Goal: Task Accomplishment & Management: Complete application form

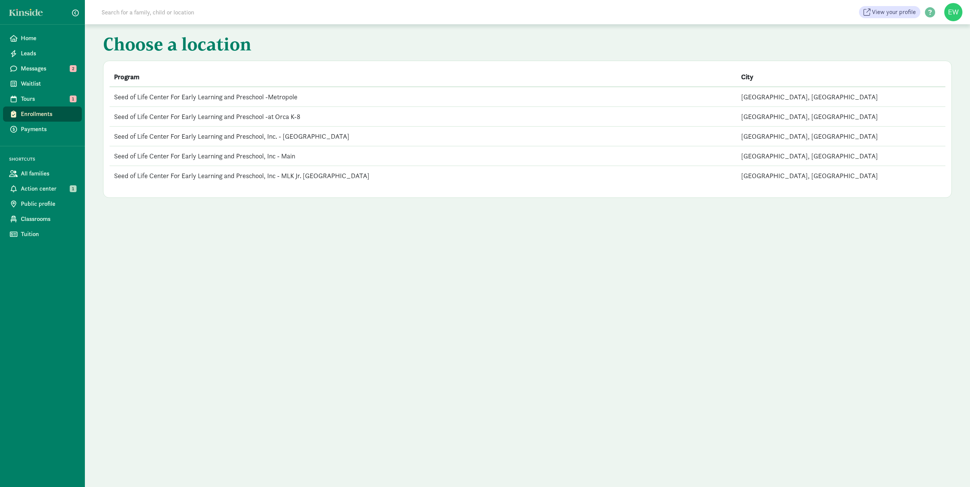
click at [224, 155] on td "Seed of Life Center For Early Learning and Preschool, Inc - Main" at bounding box center [422, 156] width 627 height 20
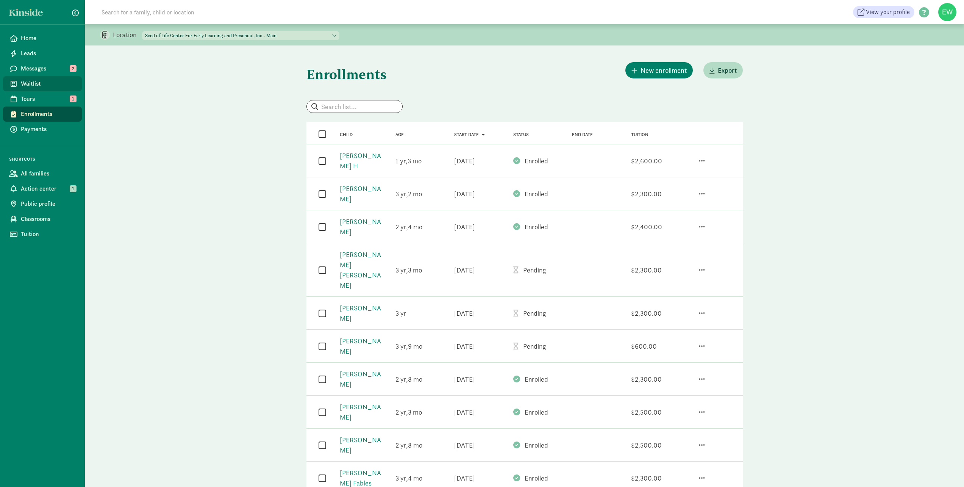
click at [28, 86] on span "Waitlist" at bounding box center [48, 83] width 55 height 9
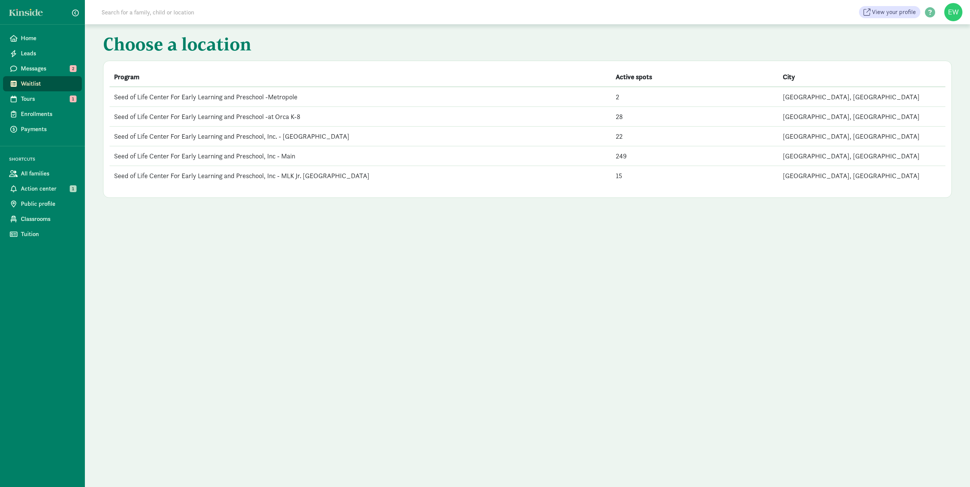
click at [227, 155] on td "Seed of Life Center For Early Learning and Preschool, Inc - Main" at bounding box center [360, 156] width 502 height 20
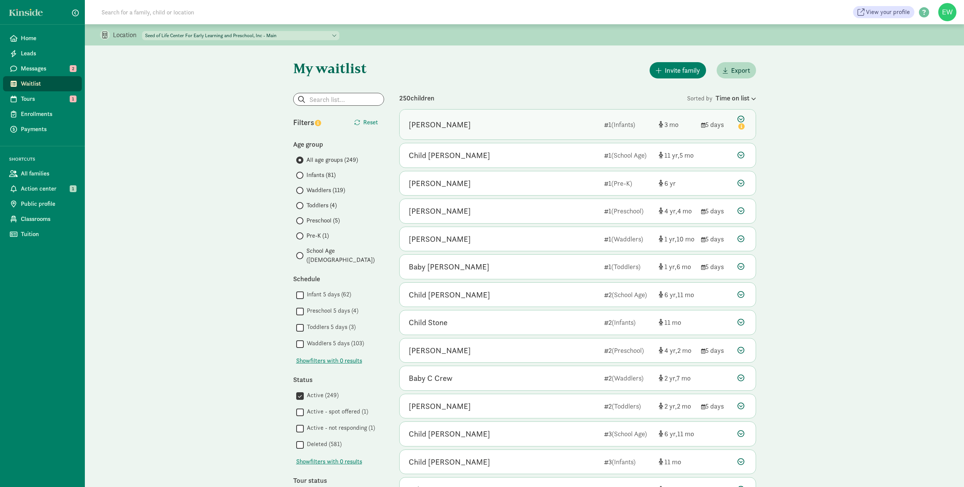
click at [427, 124] on div "[PERSON_NAME]" at bounding box center [440, 125] width 62 height 12
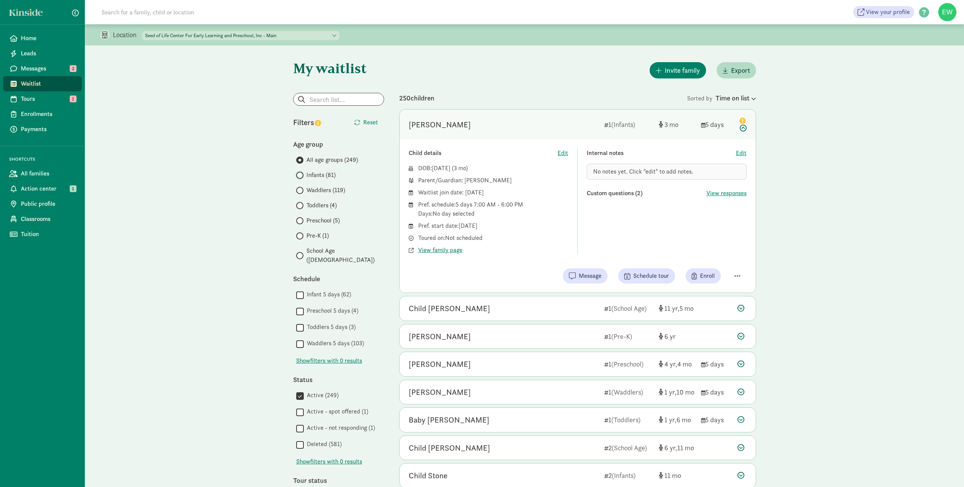
click at [298, 174] on input "Infants (81)" at bounding box center [298, 175] width 5 height 5
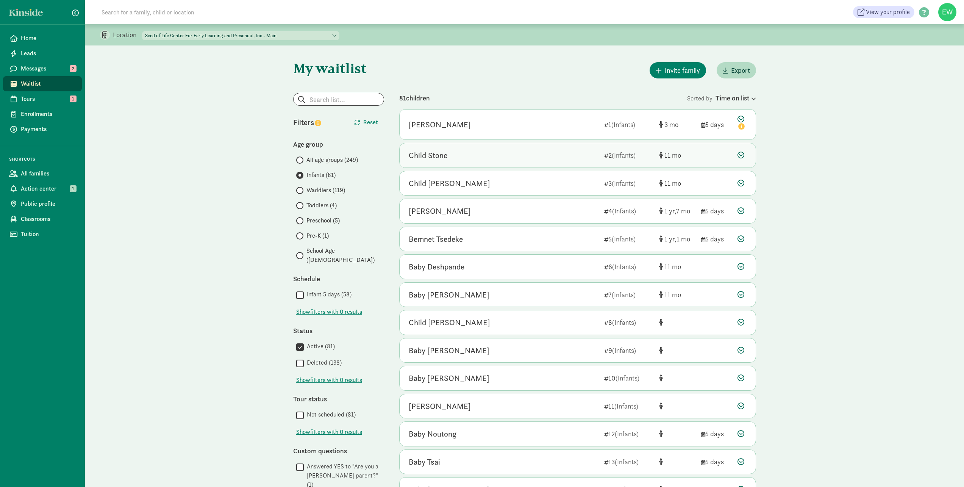
click at [438, 155] on div "Child Stone" at bounding box center [428, 155] width 39 height 12
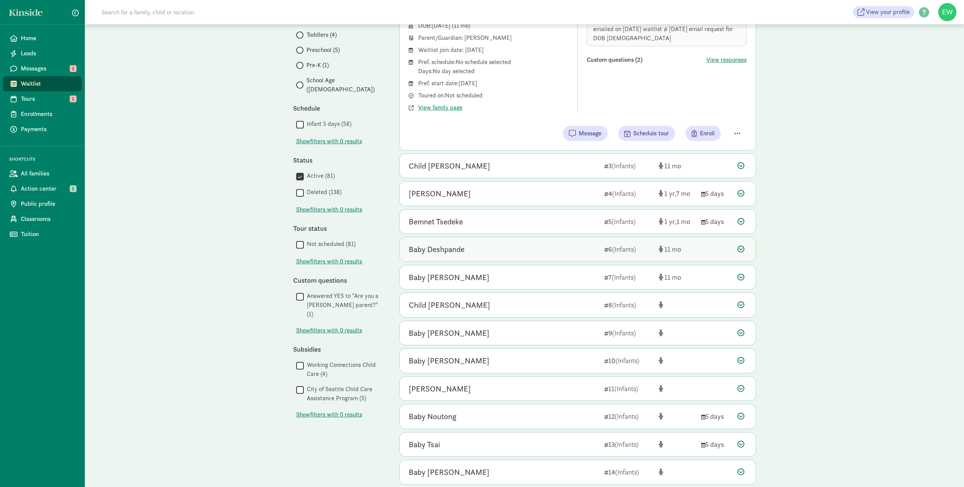
scroll to position [189, 0]
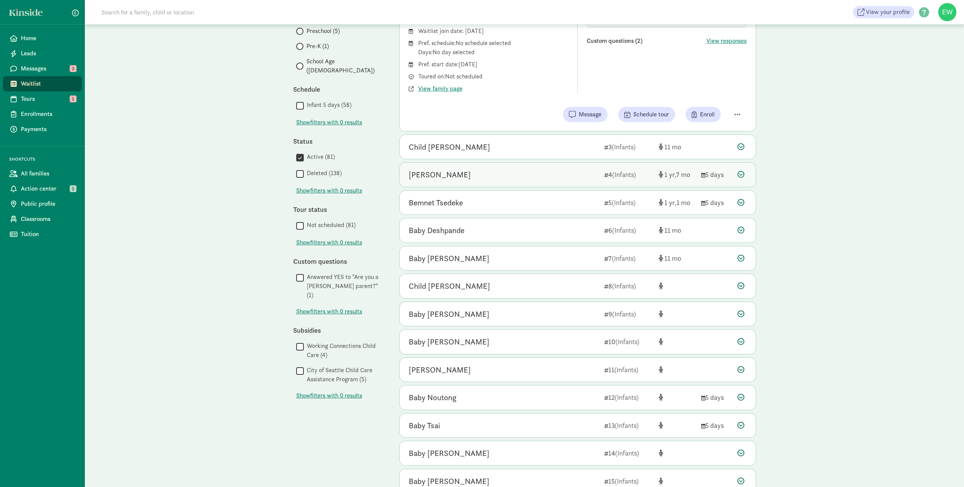
click at [739, 174] on icon at bounding box center [741, 174] width 7 height 7
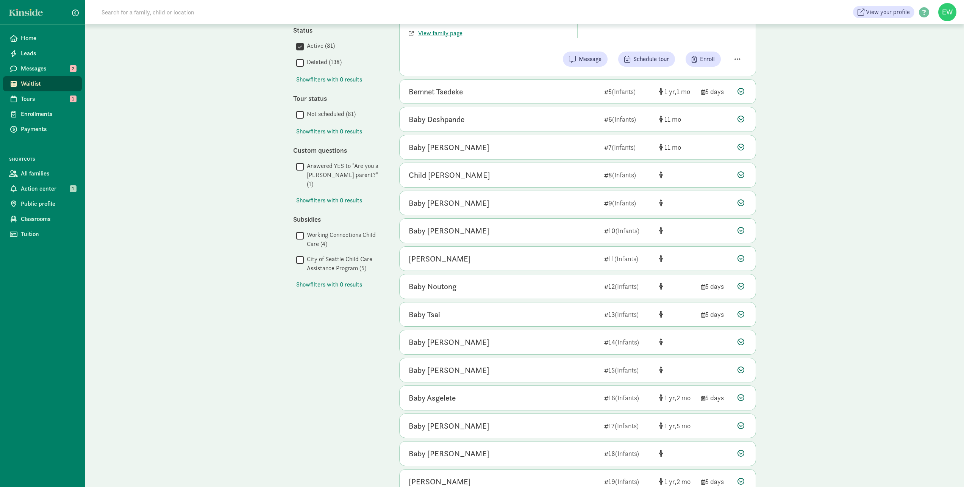
scroll to position [303, 0]
click at [742, 173] on icon at bounding box center [741, 172] width 7 height 7
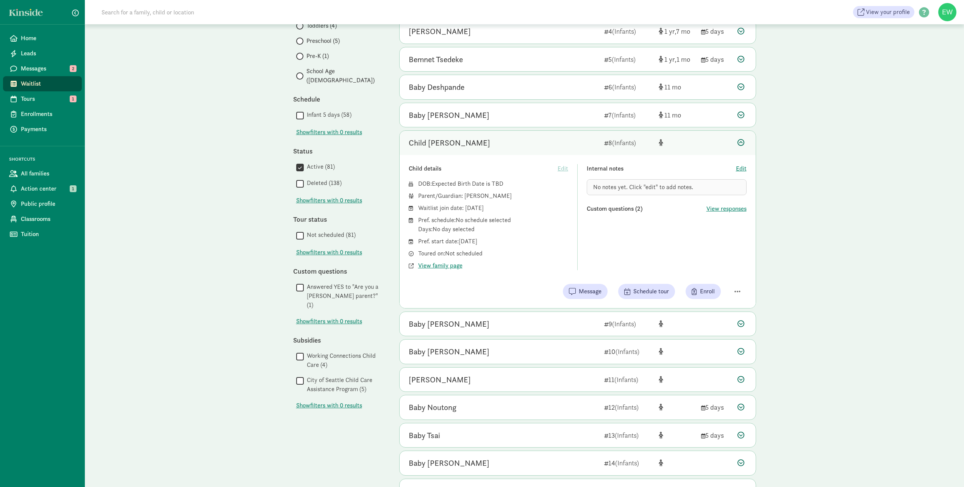
scroll to position [265, 0]
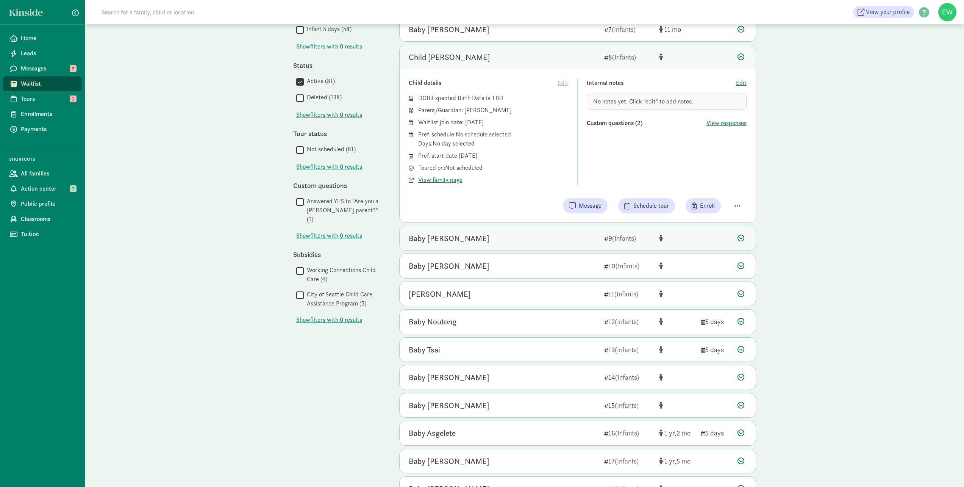
click at [742, 238] on icon at bounding box center [741, 238] width 7 height 7
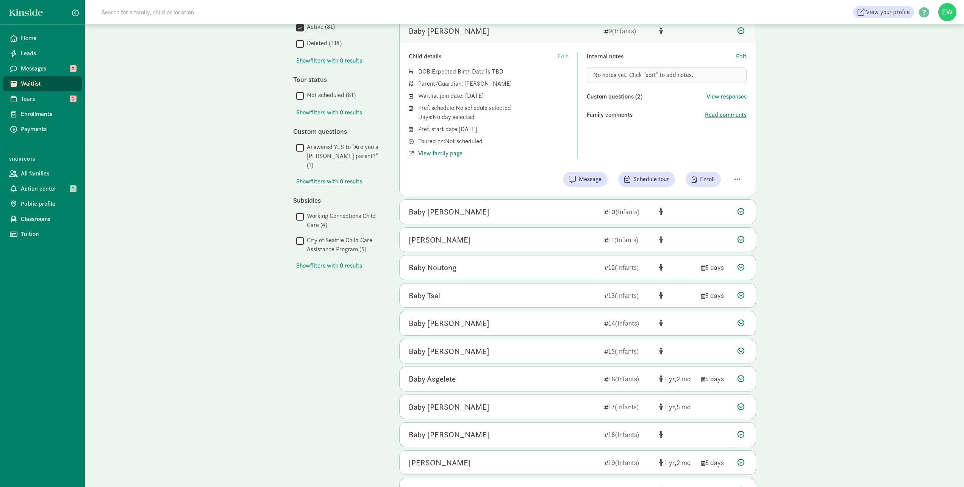
scroll to position [341, 0]
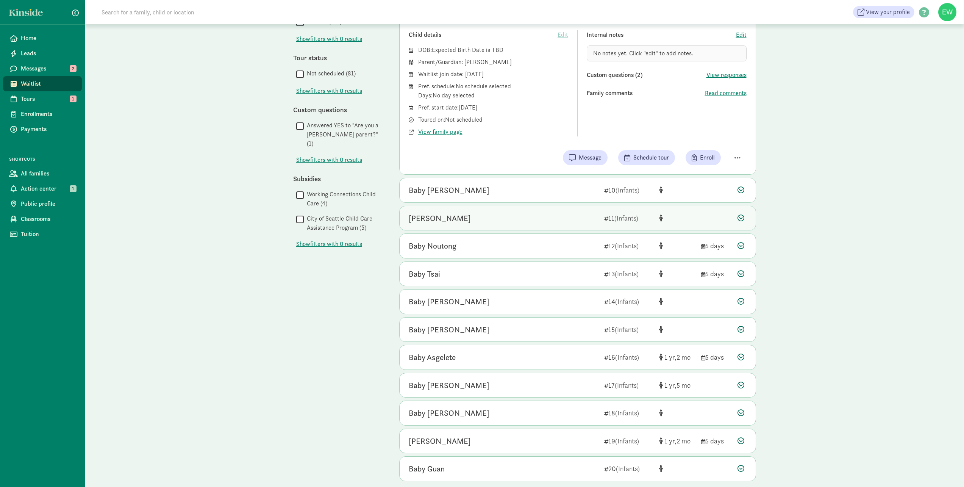
click at [741, 216] on icon at bounding box center [741, 217] width 7 height 7
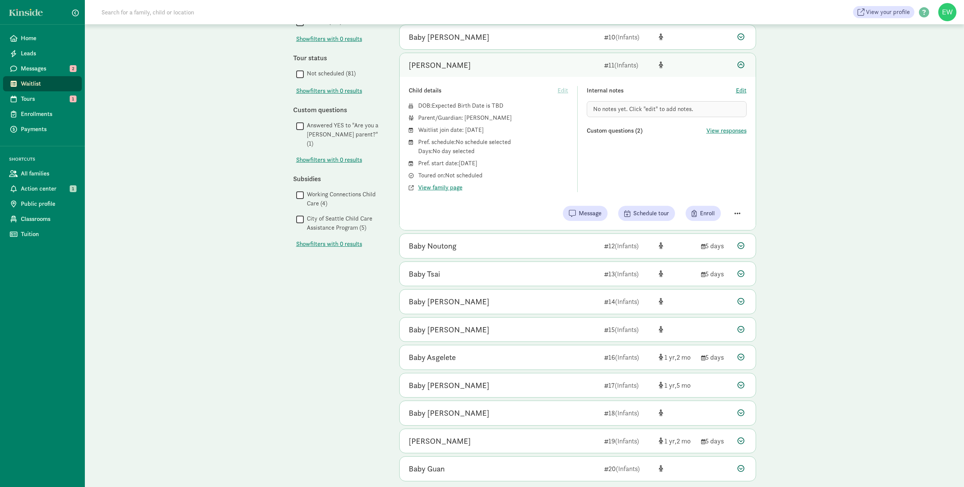
scroll to position [365, 0]
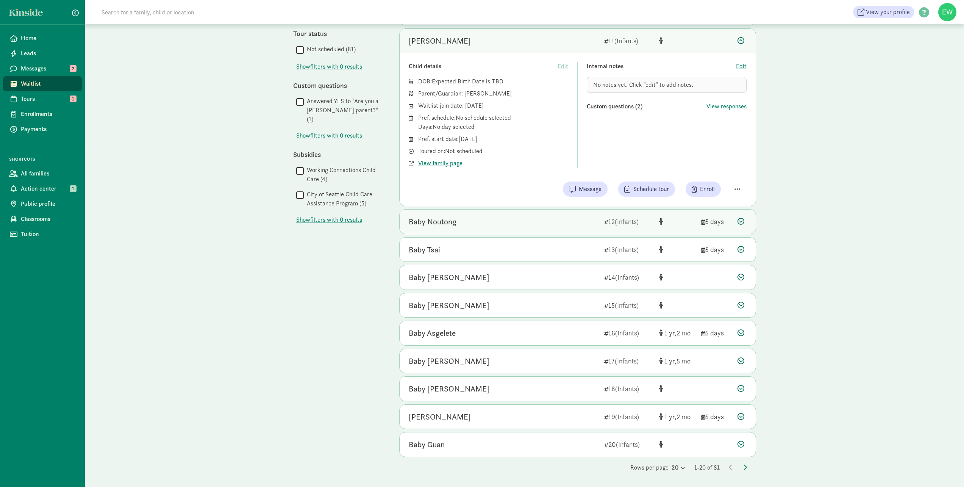
click at [743, 221] on icon at bounding box center [741, 221] width 7 height 7
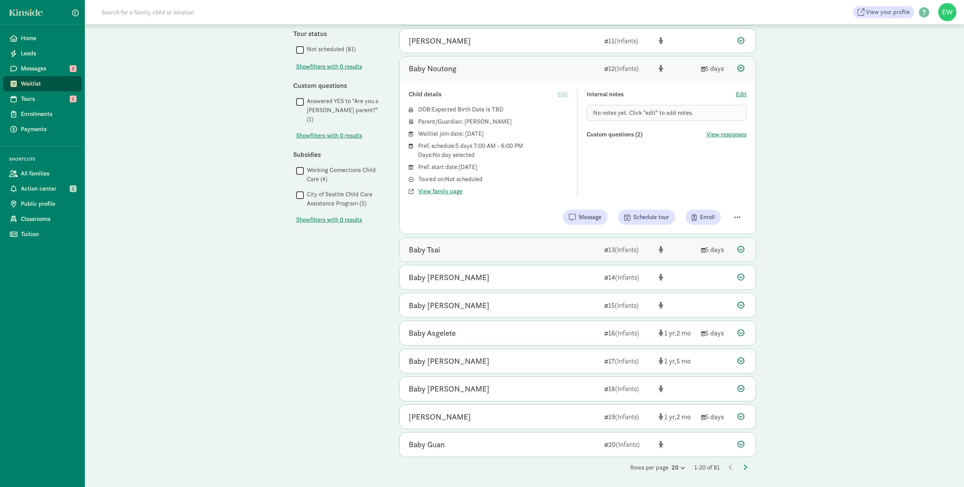
click at [739, 249] on icon at bounding box center [741, 249] width 7 height 7
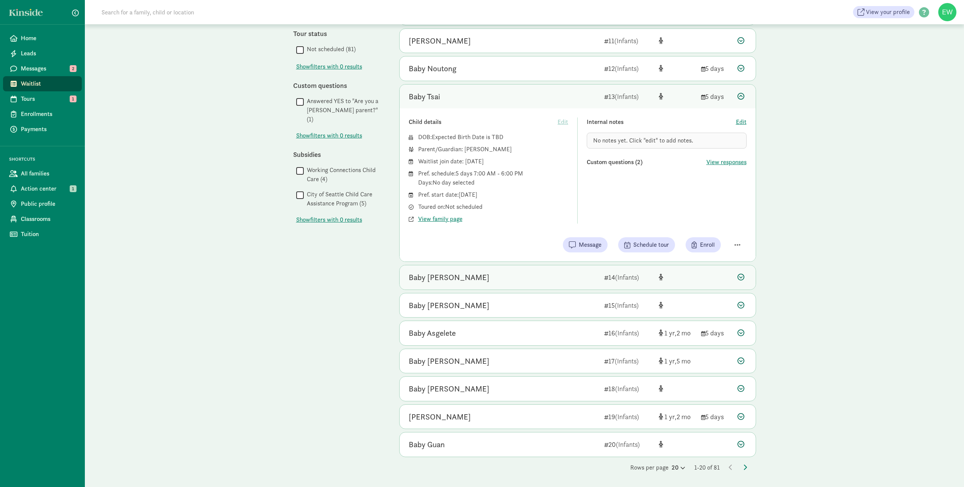
click at [739, 277] on icon at bounding box center [741, 277] width 7 height 7
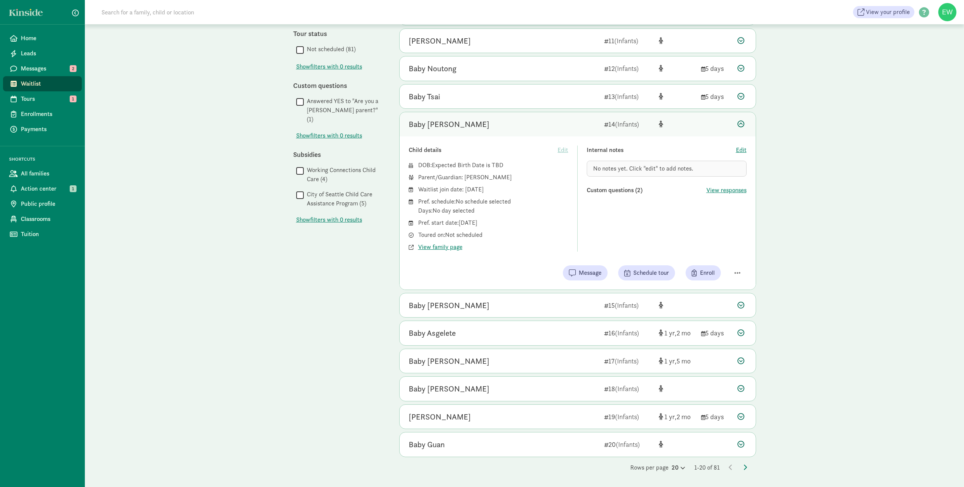
click at [739, 303] on icon at bounding box center [741, 305] width 7 height 7
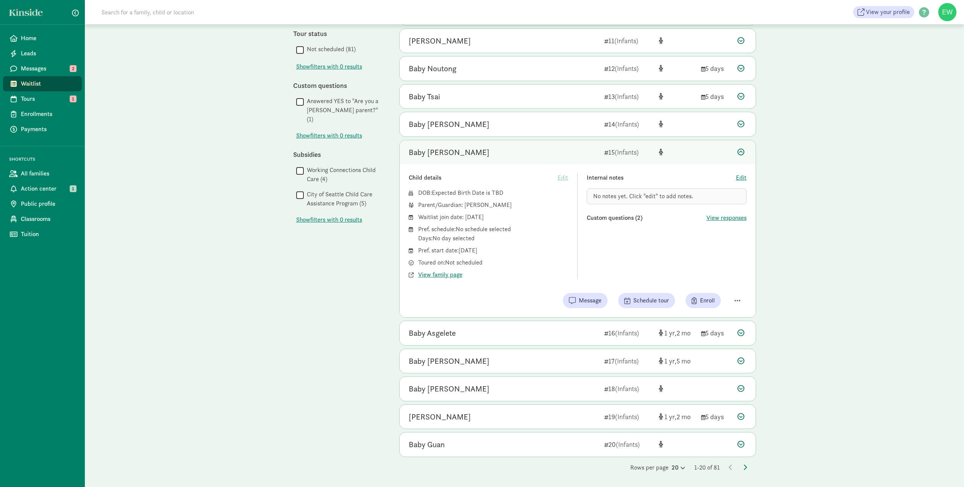
click at [743, 389] on icon at bounding box center [741, 388] width 7 height 7
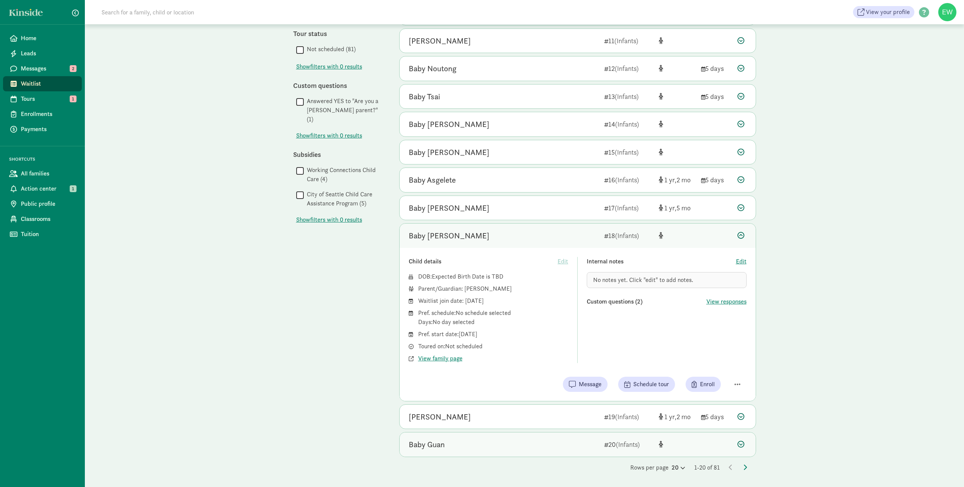
click at [739, 444] on icon at bounding box center [741, 444] width 7 height 7
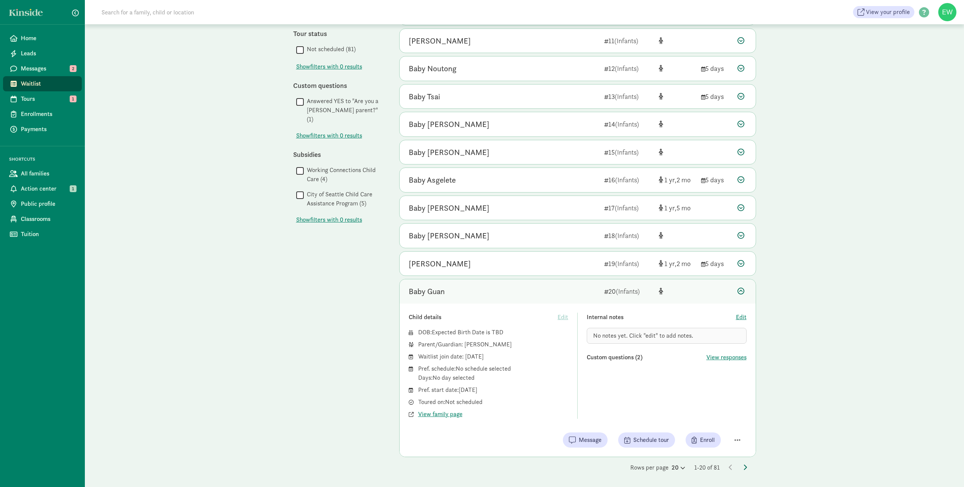
click at [746, 467] on icon at bounding box center [745, 467] width 4 height 6
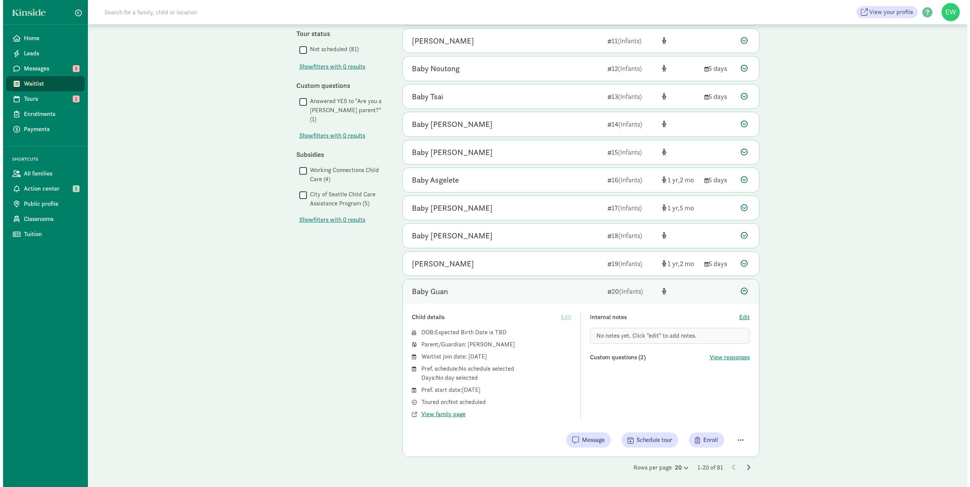
scroll to position [0, 0]
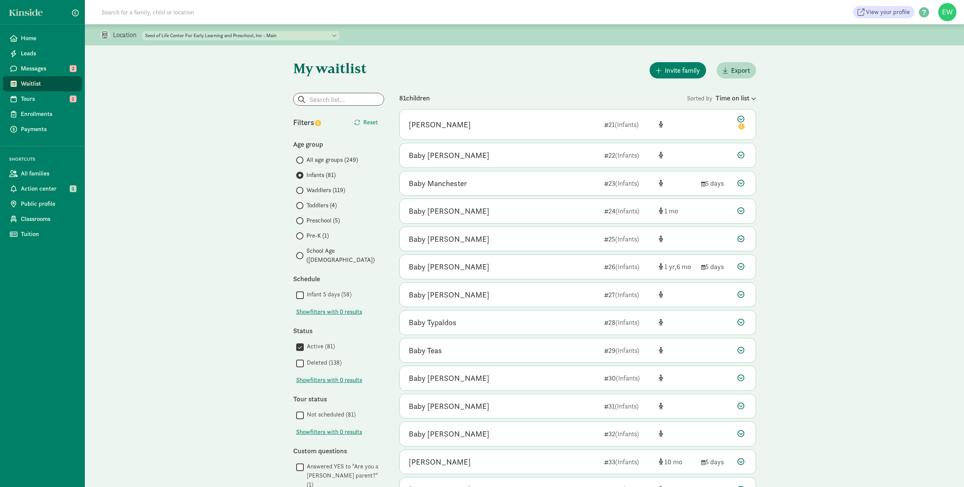
click at [339, 34] on select "Seed of Life Center For Early Learning and Preschool -Metropole Seed of Life Ce…" at bounding box center [240, 35] width 197 height 9
select select "350318"
click at [142, 31] on select "Seed of Life Center For Early Learning and Preschool -Metropole Seed of Life Ce…" at bounding box center [240, 35] width 197 height 9
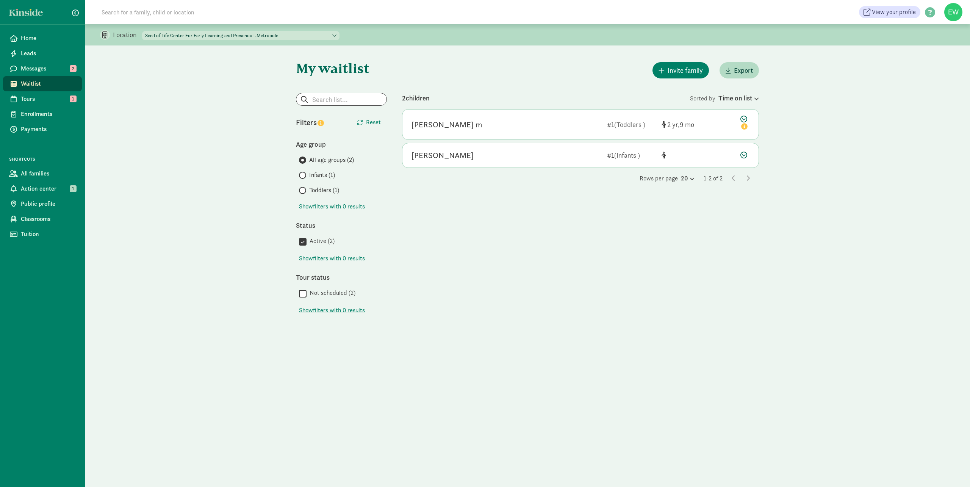
click at [691, 178] on div "Rows per page 20 1-2 of 2" at bounding box center [580, 178] width 357 height 9
click at [689, 178] on icon at bounding box center [691, 178] width 6 height 5
click at [652, 222] on div "2 children Sorted by Time on list [PERSON_NAME] m 1 (Toddlers ) 2 9 Child detai…" at bounding box center [580, 208] width 357 height 231
